Goal: Task Accomplishment & Management: Complete application form

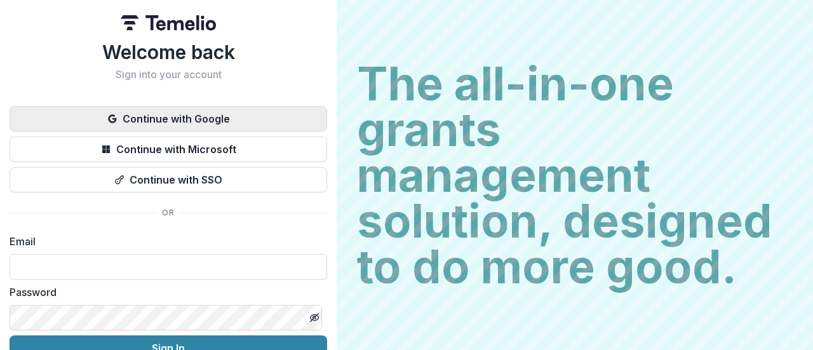
click at [207, 116] on button "Continue with Google" at bounding box center [169, 118] width 318 height 25
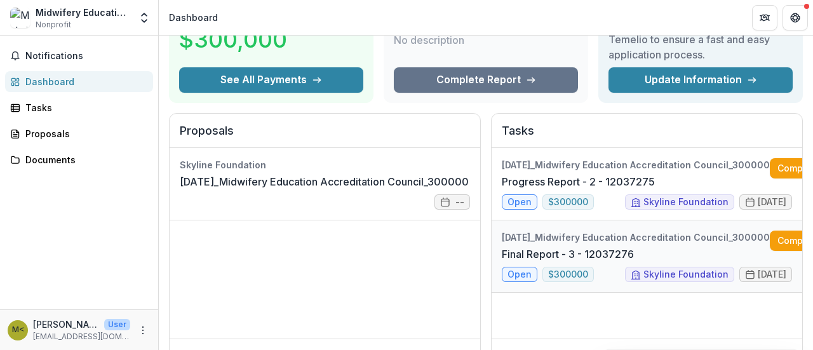
scroll to position [0, 51]
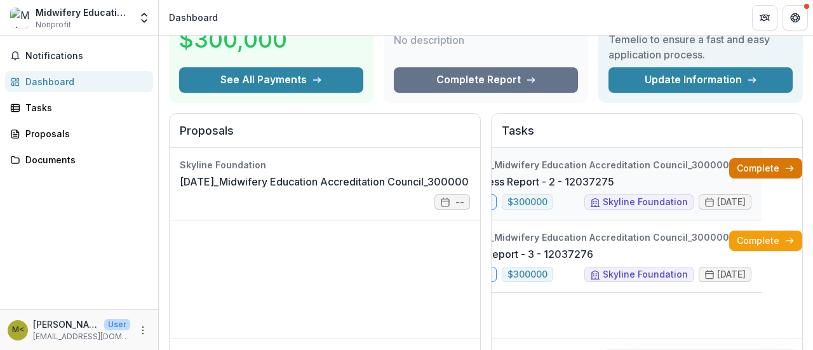
click at [765, 165] on link "Complete" at bounding box center [766, 168] width 73 height 20
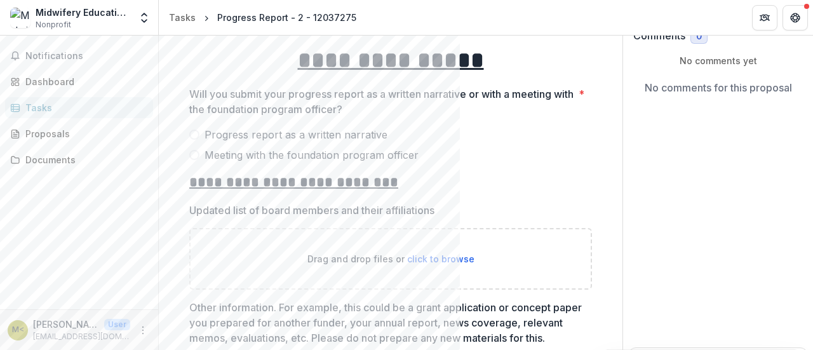
scroll to position [110, 0]
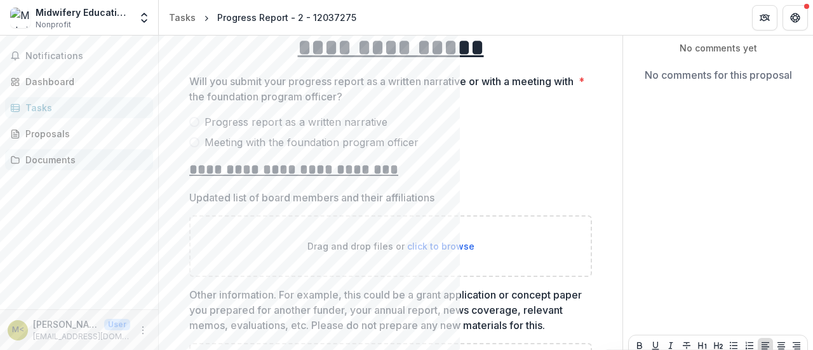
click at [47, 161] on div "Documents" at bounding box center [84, 159] width 118 height 13
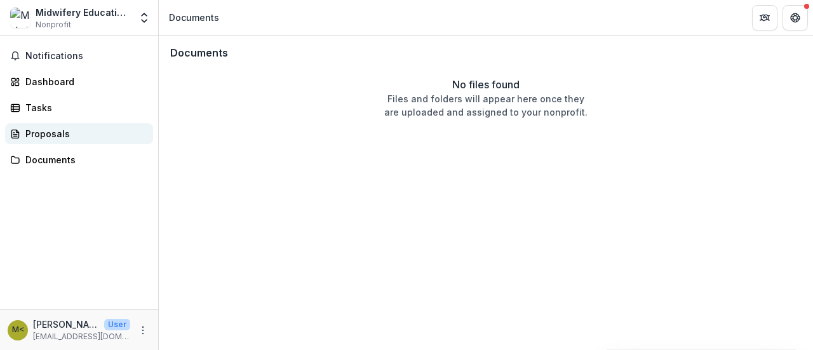
click at [48, 133] on div "Proposals" at bounding box center [84, 133] width 118 height 13
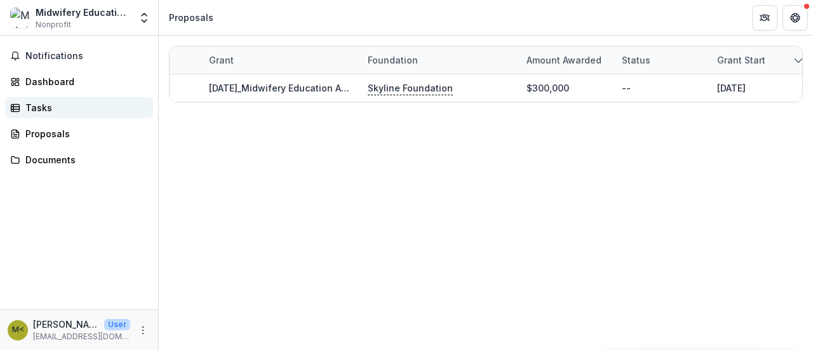
click at [44, 107] on div "Tasks" at bounding box center [84, 107] width 118 height 13
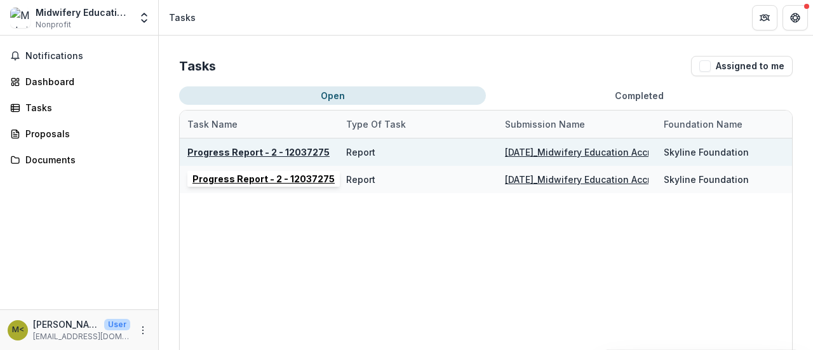
click at [306, 153] on u "Progress Report - 2 - 12037275" at bounding box center [258, 152] width 142 height 11
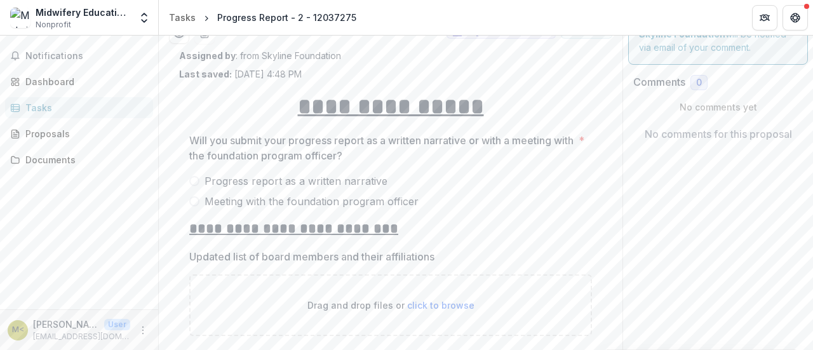
scroll to position [53, 0]
